Goal: Transaction & Acquisition: Obtain resource

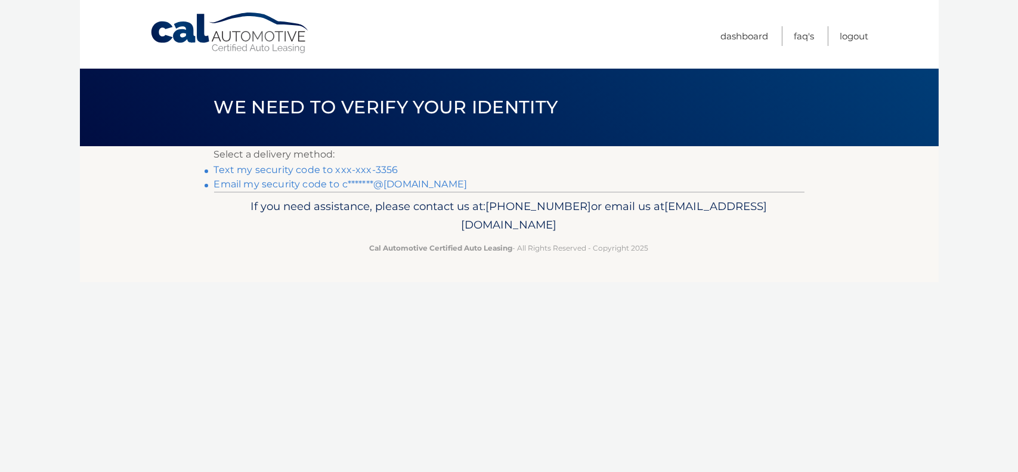
click at [326, 170] on link "Text my security code to xxx-xxx-3356" at bounding box center [306, 169] width 184 height 11
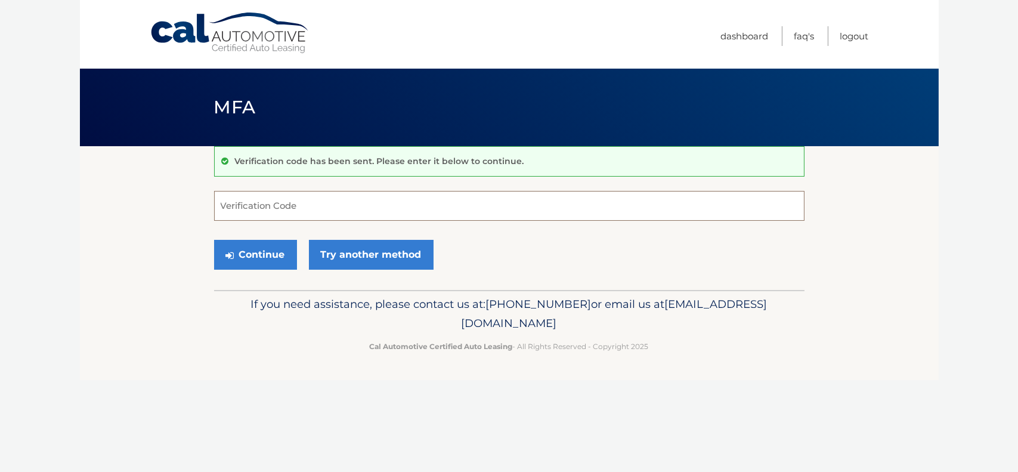
click at [338, 205] on input "Verification Code" at bounding box center [509, 206] width 591 height 30
type input "189512"
click at [255, 256] on button "Continue" at bounding box center [255, 255] width 83 height 30
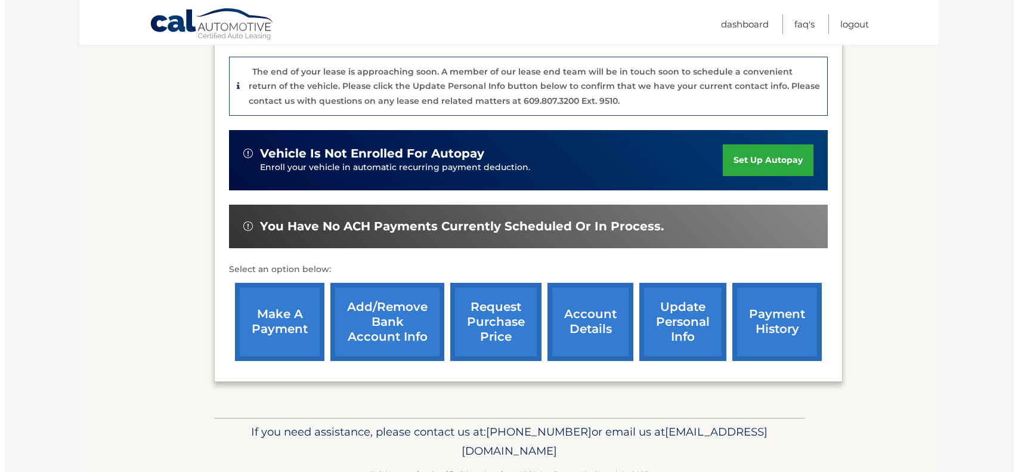
scroll to position [288, 0]
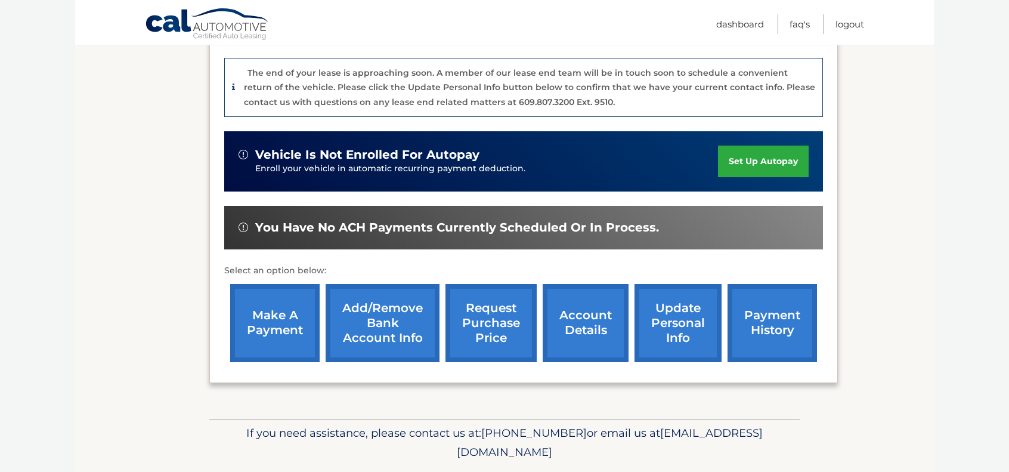
click at [492, 333] on link "request purchase price" at bounding box center [491, 323] width 91 height 78
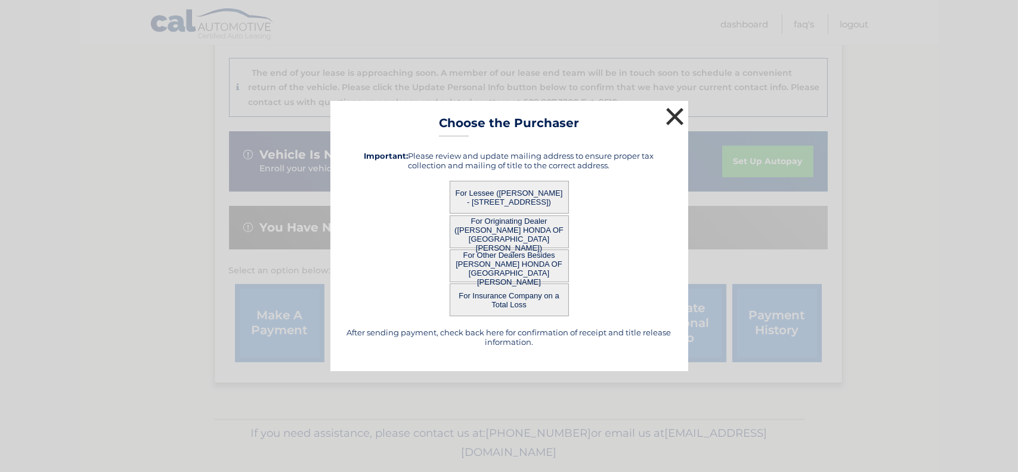
click at [666, 110] on button "×" at bounding box center [675, 116] width 24 height 24
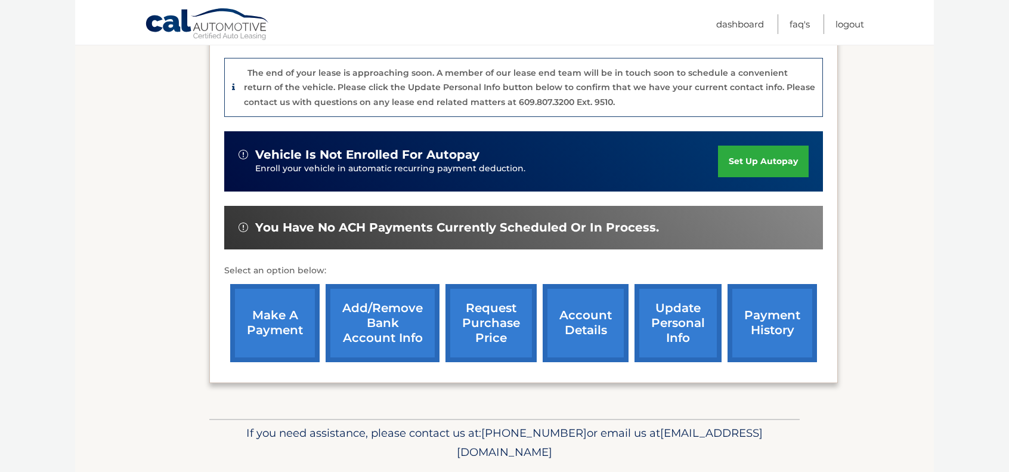
click at [475, 314] on link "request purchase price" at bounding box center [491, 323] width 91 height 78
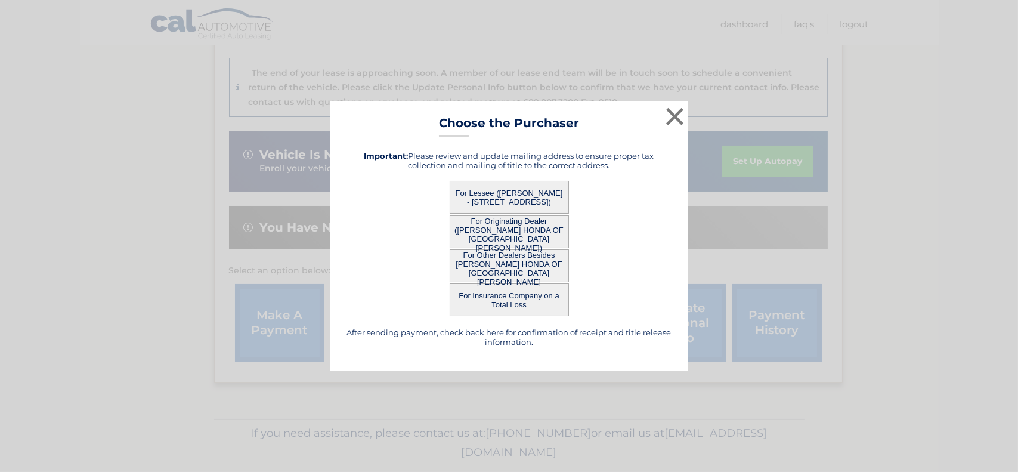
click at [500, 190] on button "For Lessee (GABRIEL LABOY - 8 Colonial Ter, , Parsippany, NJ 07054)" at bounding box center [509, 197] width 119 height 33
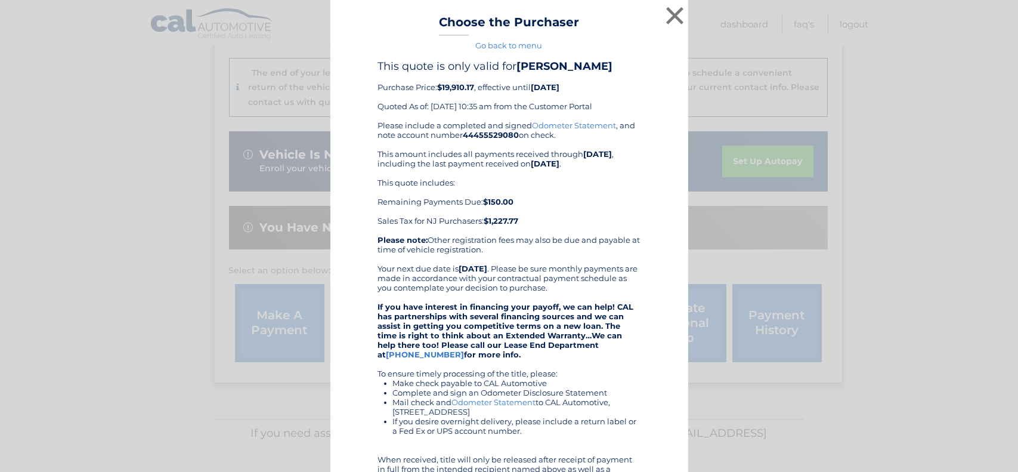
click at [504, 230] on div "Please include a completed and signed Odometer Statement , and note account num…" at bounding box center [509, 325] width 262 height 410
click at [511, 45] on link "Go back to menu" at bounding box center [509, 46] width 67 height 10
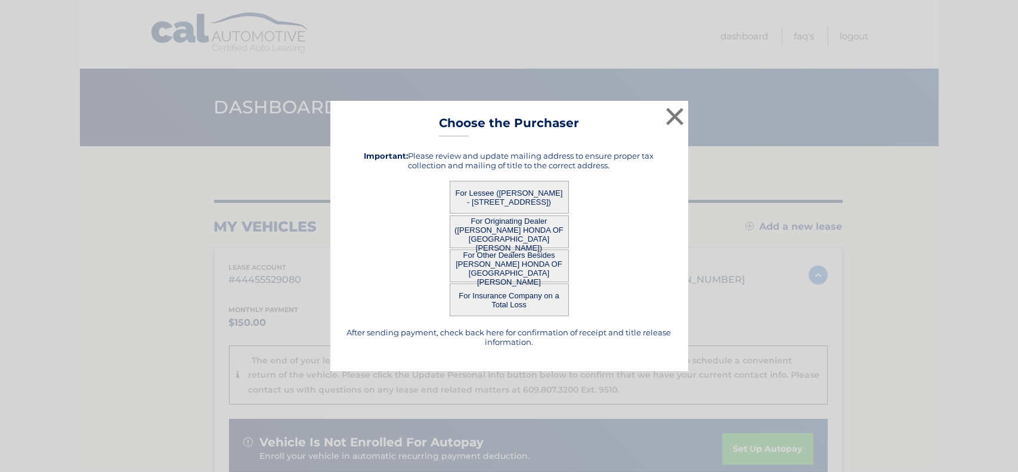
click at [506, 236] on button "For Originating Dealer (PAUL MILLER HONDA OF WEST CALDWELL)" at bounding box center [509, 231] width 119 height 33
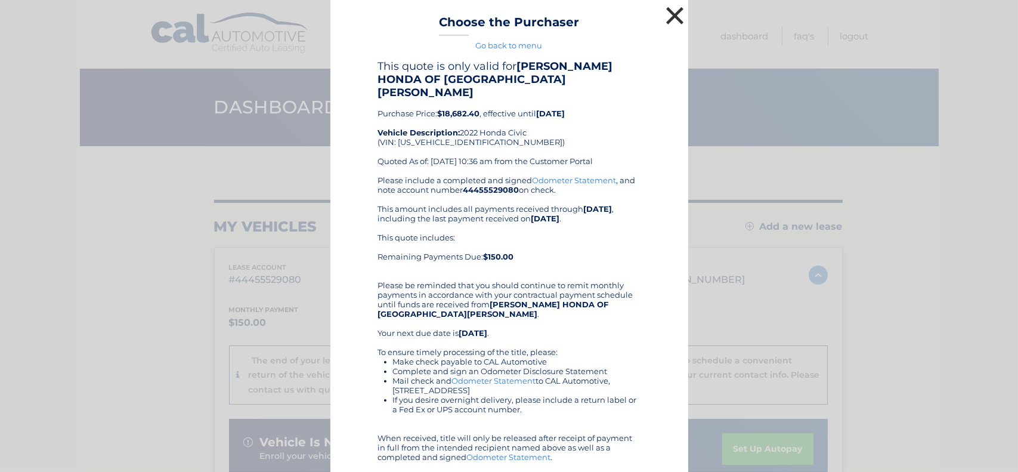
click at [663, 14] on button "×" at bounding box center [675, 16] width 24 height 24
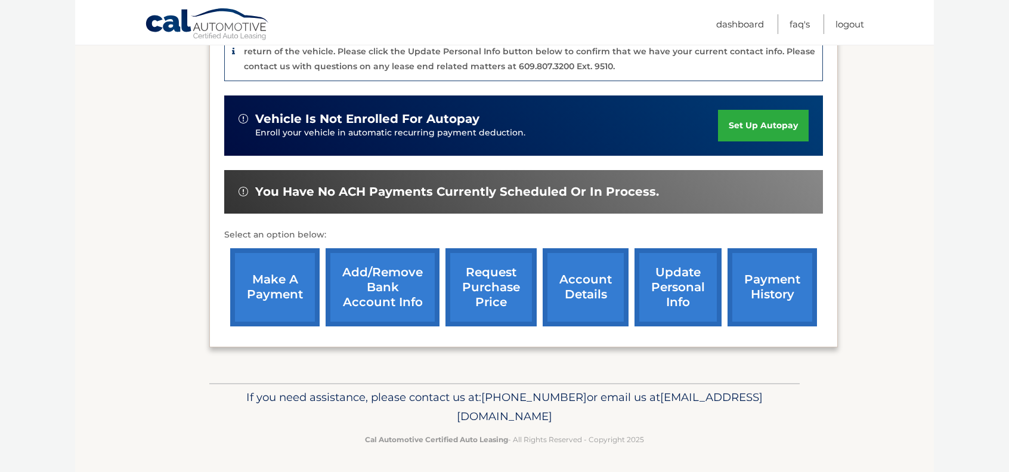
click at [478, 267] on link "request purchase price" at bounding box center [491, 287] width 91 height 78
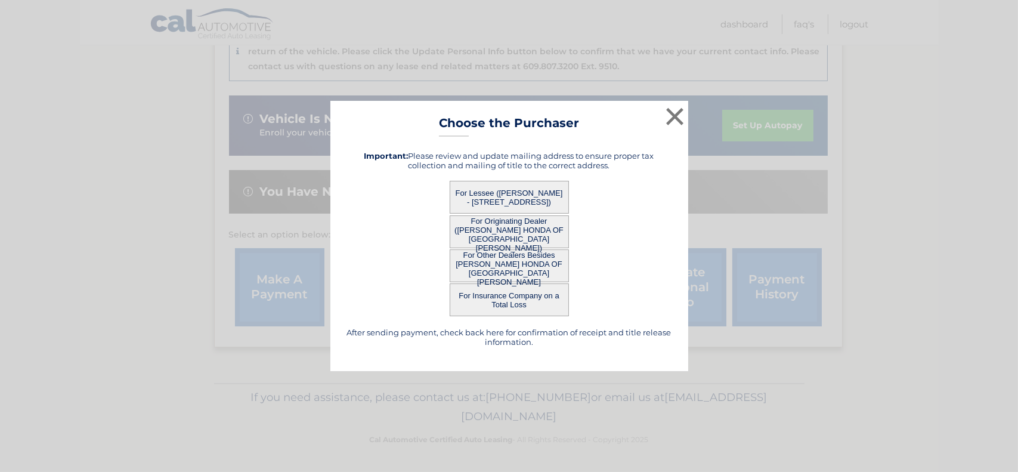
click at [502, 261] on button "For Other Dealers Besides PAUL MILLER HONDA OF WEST CALDWELL" at bounding box center [509, 265] width 119 height 33
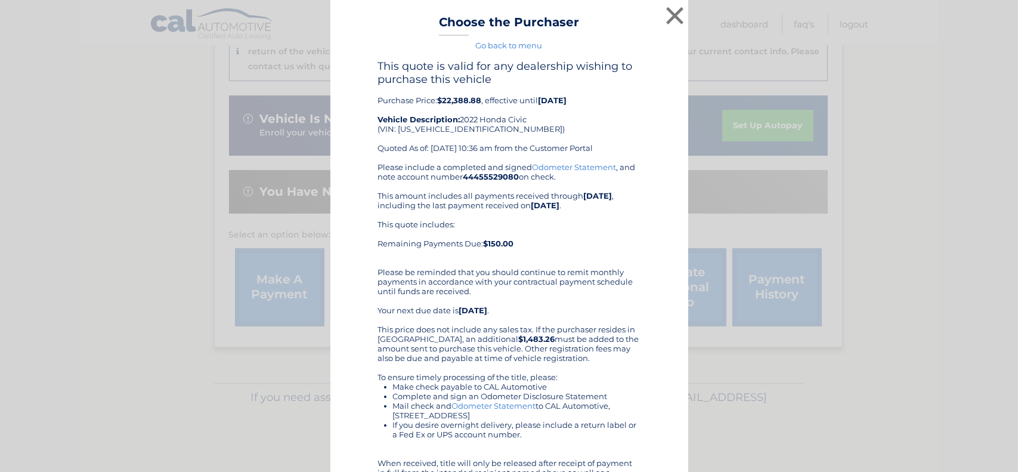
click at [502, 261] on div "× Choose the Purchaser Go back to menu After sending payment, check back here f…" at bounding box center [509, 299] width 358 height 599
click at [502, 44] on link "Go back to menu" at bounding box center [509, 46] width 67 height 10
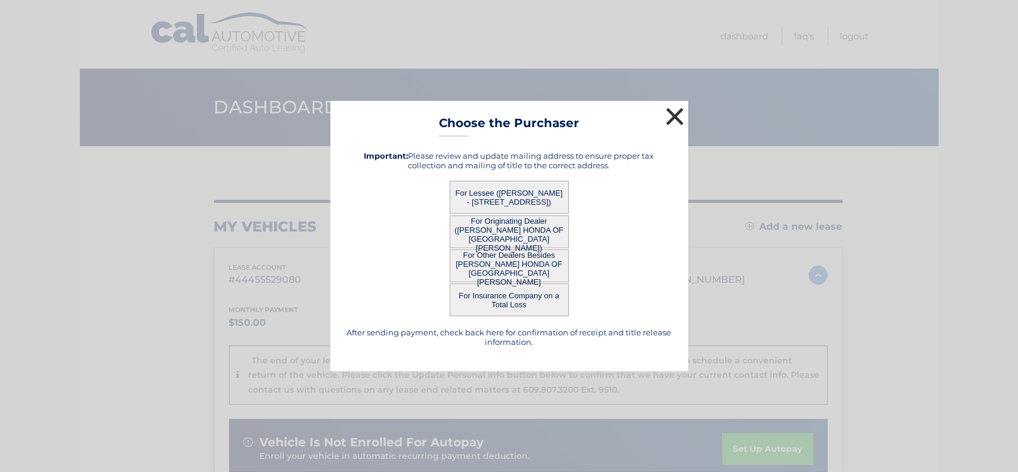
click at [671, 116] on button "×" at bounding box center [675, 116] width 24 height 24
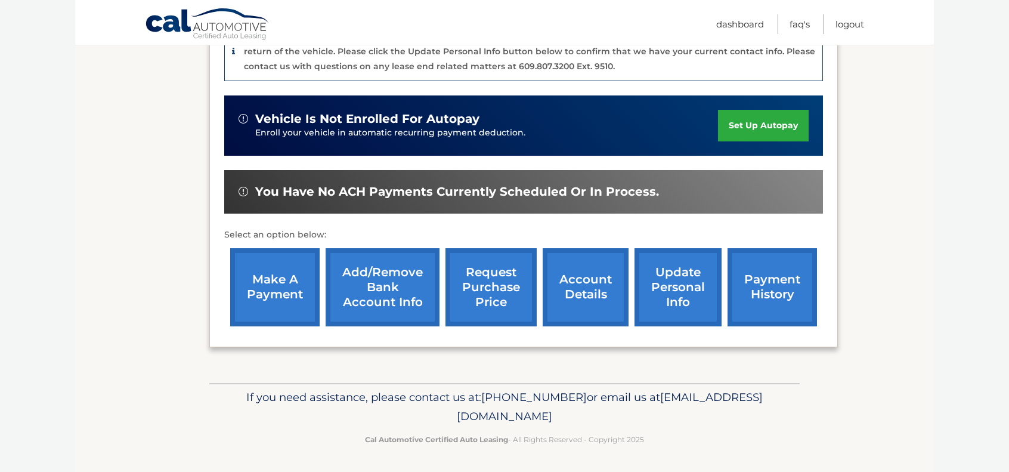
click at [484, 279] on link "request purchase price" at bounding box center [491, 287] width 91 height 78
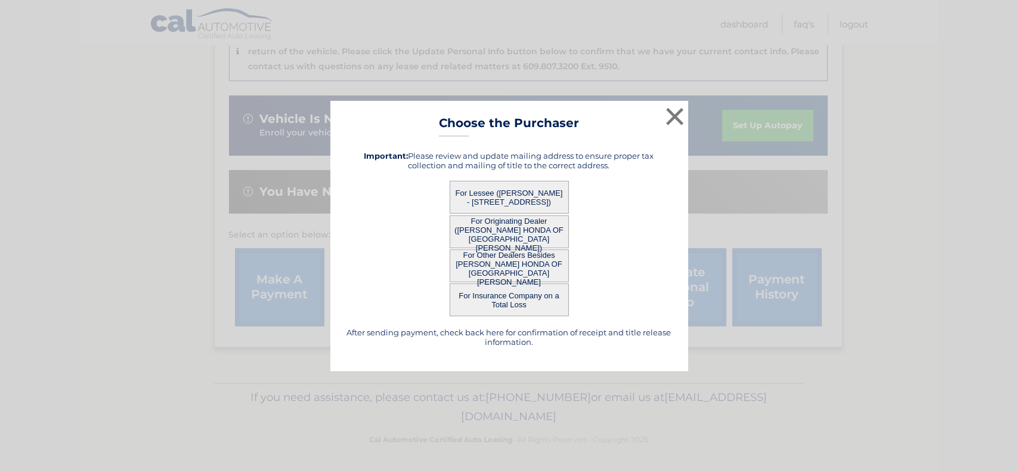
click at [493, 230] on button "For Originating Dealer (PAUL MILLER HONDA OF WEST CALDWELL)" at bounding box center [509, 231] width 119 height 33
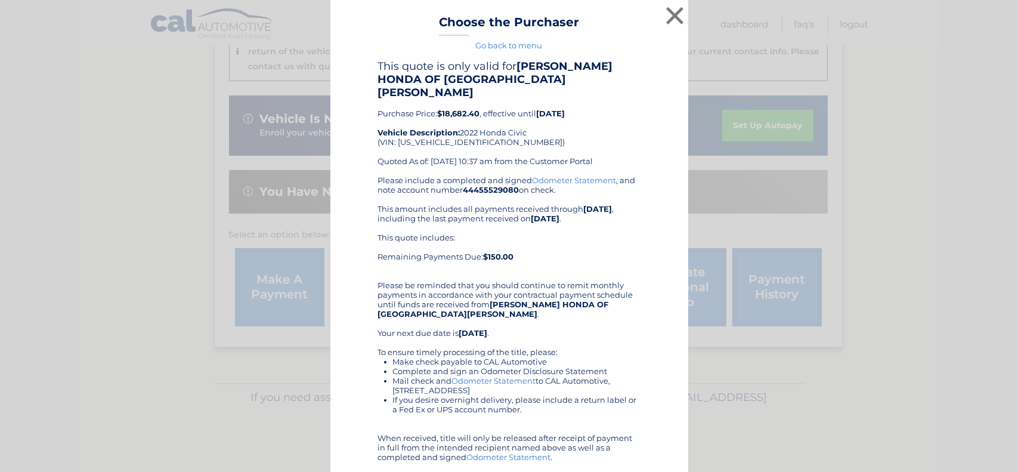
click at [493, 233] on div "This quote includes: Remaining Payments Due: $150.00" at bounding box center [509, 252] width 262 height 38
click at [505, 44] on link "Go back to menu" at bounding box center [509, 46] width 67 height 10
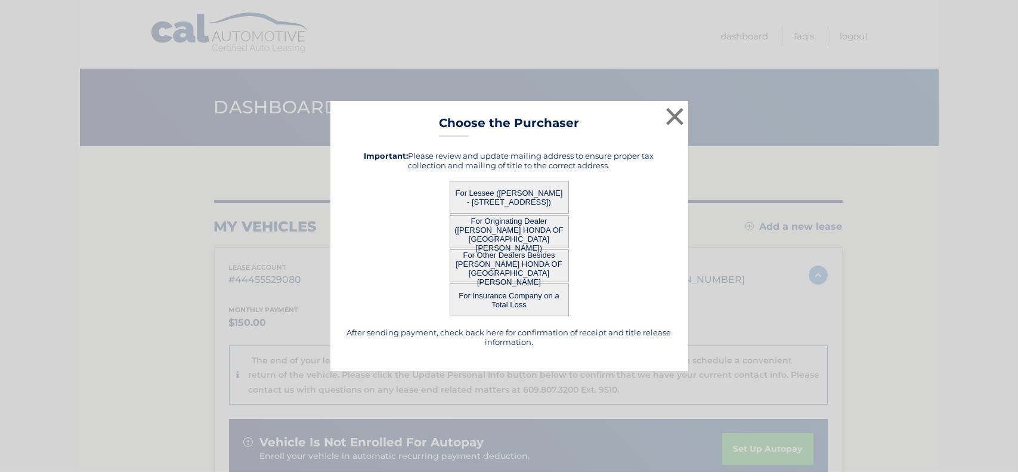
click at [508, 190] on button "For Lessee (GABRIEL LABOY - 8 Colonial Ter, , Parsippany, NJ 07054)" at bounding box center [509, 197] width 119 height 33
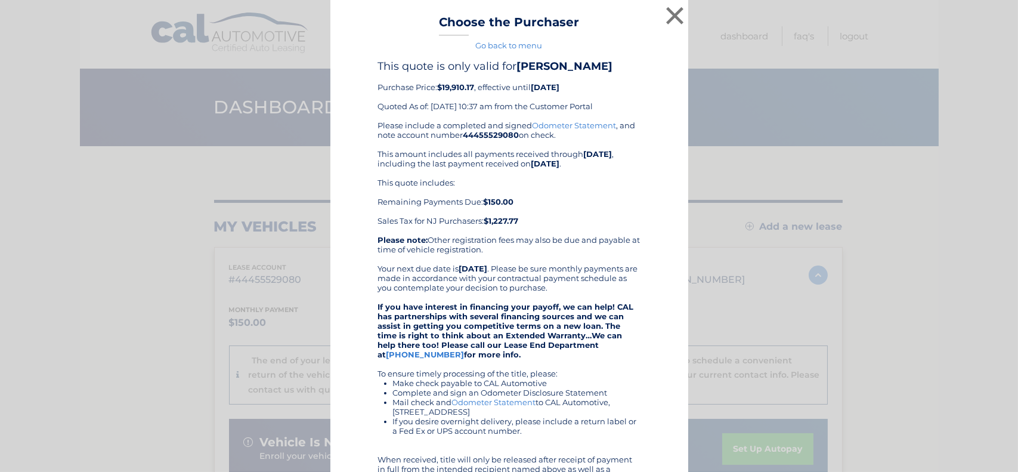
click at [508, 190] on div "This quote includes: Remaining Payments Due: $150.00 Sales Tax for NJ Purchaser…" at bounding box center [509, 202] width 262 height 48
click at [668, 14] on button "×" at bounding box center [675, 16] width 24 height 24
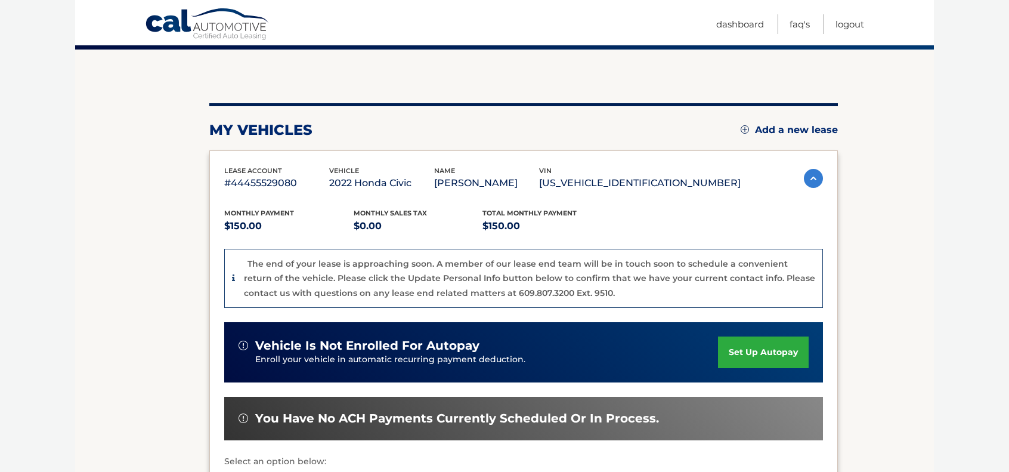
scroll to position [97, 0]
